Goal: Information Seeking & Learning: Learn about a topic

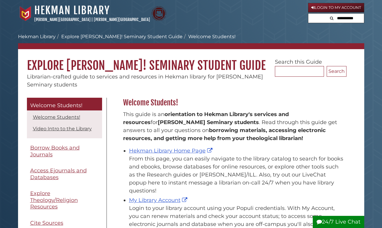
scroll to position [87, 227]
click at [332, 21] on input "text" at bounding box center [346, 18] width 36 height 9
click at [49, 12] on link "Hekman Library" at bounding box center [72, 10] width 76 height 13
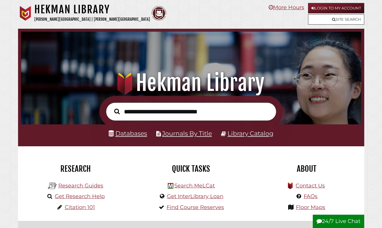
scroll to position [113, 338]
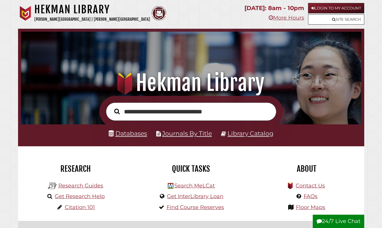
type input "**********"
click at [117, 111] on button "Search" at bounding box center [117, 111] width 12 height 9
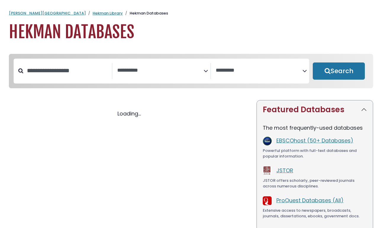
select select "Database Subject Filter"
select select "Database Vendors Filter"
select select "Database Subject Filter"
select select "Database Vendors Filter"
